Goal: Task Accomplishment & Management: Use online tool/utility

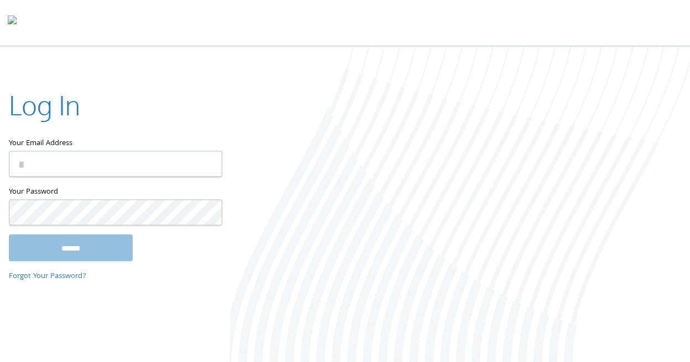
type input "**********"
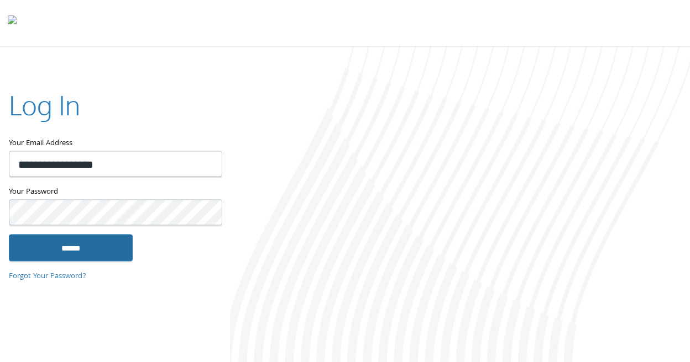
click at [109, 241] on input "******" at bounding box center [71, 248] width 124 height 27
